Goal: Information Seeking & Learning: Learn about a topic

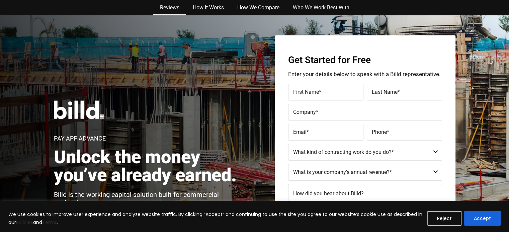
click at [171, 7] on link "Reviews" at bounding box center [169, 7] width 33 height 15
click at [209, 6] on link "How It Works" at bounding box center [208, 7] width 44 height 15
click at [258, 7] on link "How We Compare" at bounding box center [258, 7] width 56 height 15
click at [308, 8] on link "Who We Work Best With" at bounding box center [321, 7] width 70 height 15
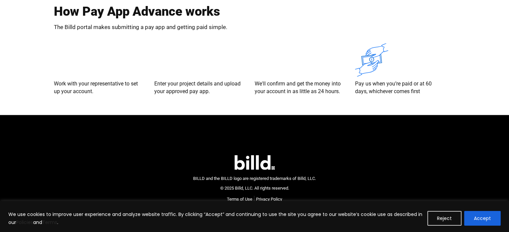
scroll to position [1371, 0]
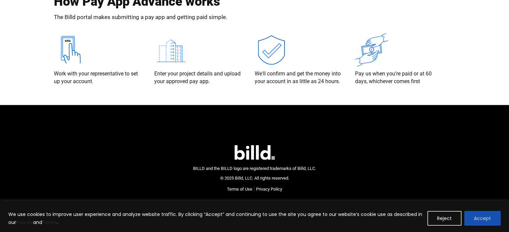
click at [474, 216] on button "Accept" at bounding box center [482, 218] width 36 height 15
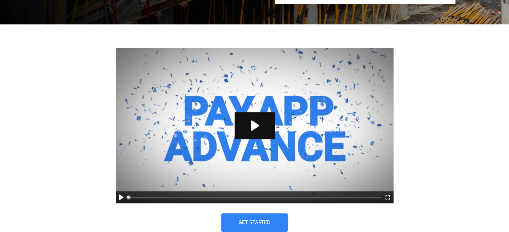
scroll to position [301, 0]
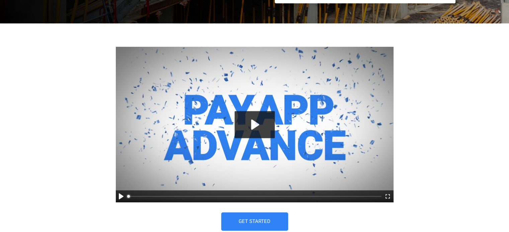
click at [249, 127] on button "Play" at bounding box center [254, 124] width 40 height 27
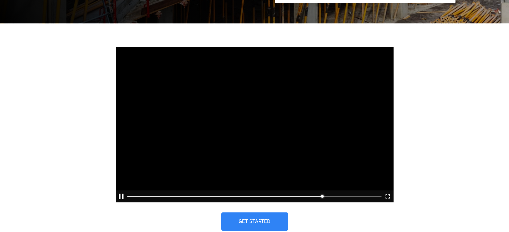
click at [197, 59] on div at bounding box center [255, 125] width 278 height 156
type input "77.19"
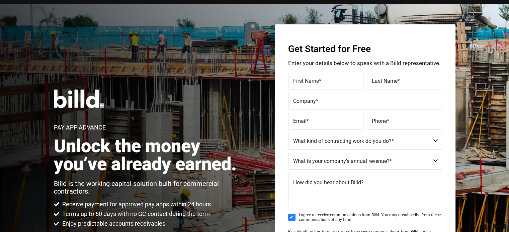
scroll to position [0, 0]
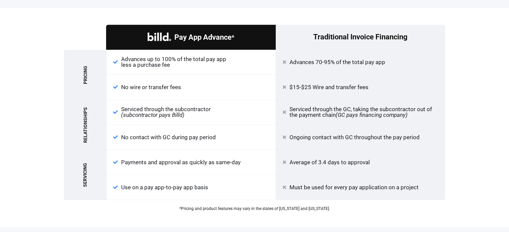
scroll to position [719, 0]
